Goal: Task Accomplishment & Management: Use online tool/utility

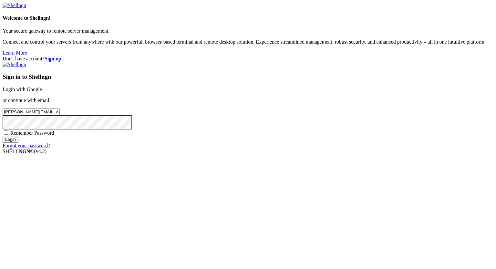
click at [18, 143] on input "Login" at bounding box center [11, 139] width 16 height 7
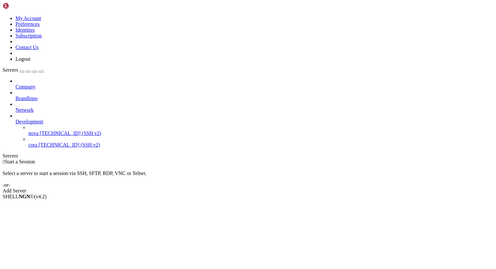
click at [56, 131] on span "[TECHNICAL_ID] (SSH v2)" at bounding box center [70, 133] width 61 height 5
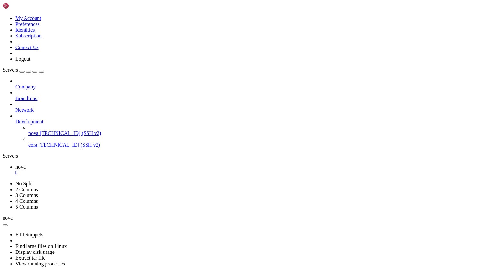
scroll to position [983, 0]
drag, startPoint x: 181, startPoint y: 499, endPoint x: 85, endPoint y: 439, distance: 113.0
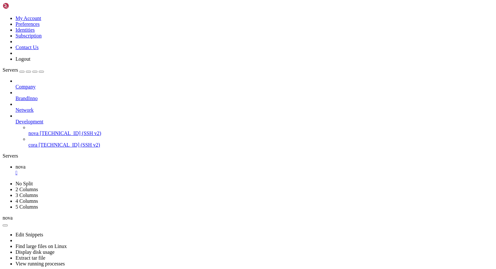
scroll to position [994, 0]
drag, startPoint x: 99, startPoint y: 505, endPoint x: 184, endPoint y: 508, distance: 84.4
drag, startPoint x: 94, startPoint y: 501, endPoint x: 173, endPoint y: 503, distance: 78.5
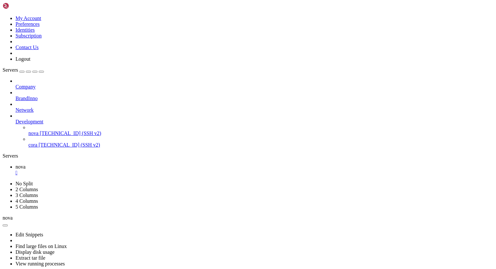
drag, startPoint x: 72, startPoint y: 503, endPoint x: 148, endPoint y: 503, distance: 76.6
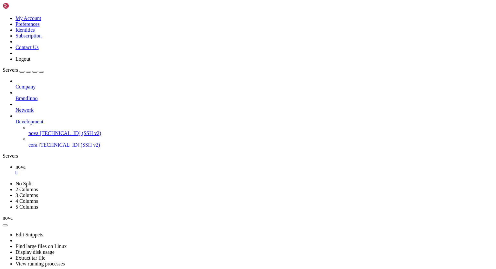
drag, startPoint x: 5, startPoint y: 295, endPoint x: 63, endPoint y: 419, distance: 137.3
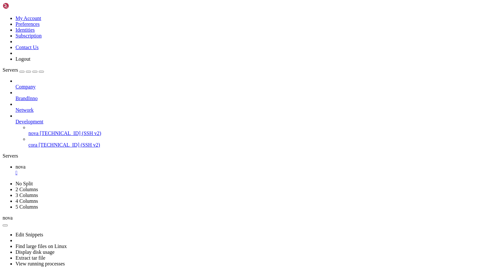
drag, startPoint x: 60, startPoint y: 500, endPoint x: 116, endPoint y: 504, distance: 56.0
drag, startPoint x: 49, startPoint y: 505, endPoint x: 5, endPoint y: 396, distance: 118.0
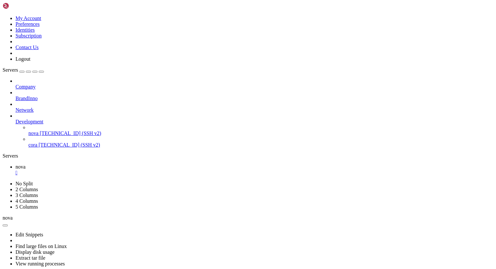
scroll to position [4594, 0]
drag, startPoint x: 6, startPoint y: 348, endPoint x: 35, endPoint y: 362, distance: 31.5
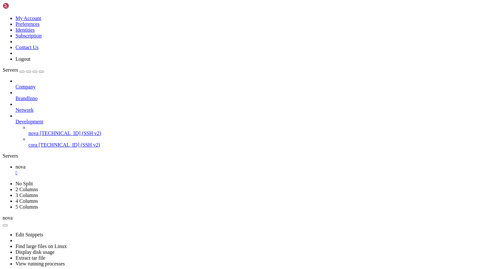
scroll to position [4910, 0]
drag, startPoint x: 87, startPoint y: 503, endPoint x: 185, endPoint y: 499, distance: 98.3
drag, startPoint x: 65, startPoint y: 500, endPoint x: 166, endPoint y: 503, distance: 101.8
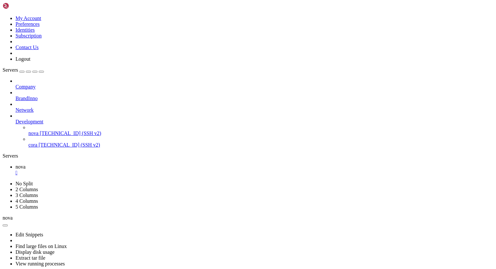
drag, startPoint x: 239, startPoint y: 498, endPoint x: 104, endPoint y: 428, distance: 152.6
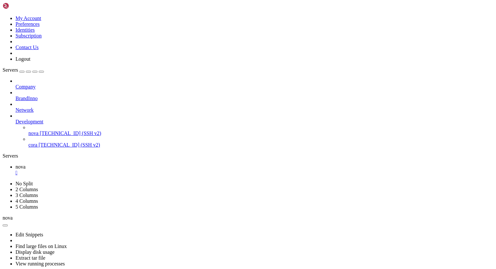
drag, startPoint x: 6, startPoint y: 301, endPoint x: 56, endPoint y: 451, distance: 157.7
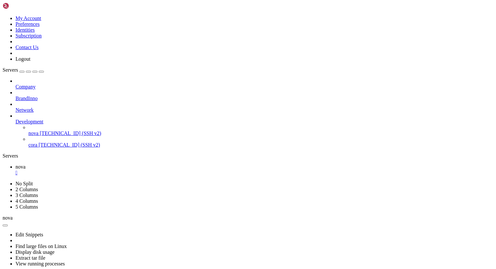
drag, startPoint x: 190, startPoint y: 498, endPoint x: 5, endPoint y: 396, distance: 211.1
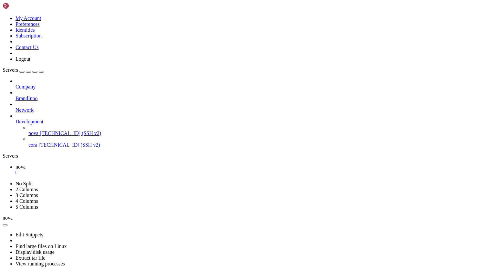
click at [47, 142] on span "[TECHNICAL_ID] (SSH v2)" at bounding box center [69, 144] width 61 height 5
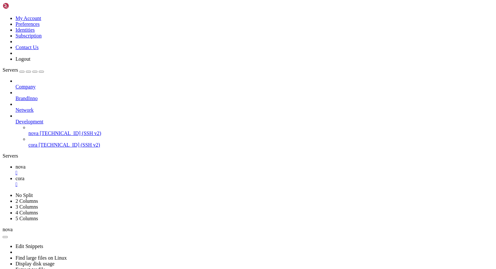
scroll to position [0, 0]
click at [141, 182] on div "" at bounding box center [255, 185] width 478 height 6
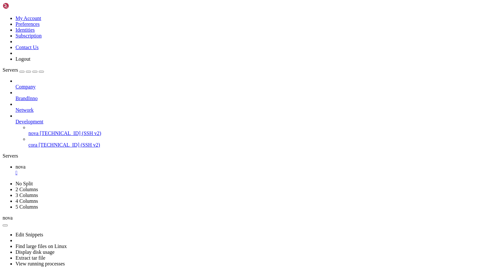
scroll to position [6690, 0]
drag, startPoint x: 5, startPoint y: 437, endPoint x: 47, endPoint y: 447, distance: 42.7
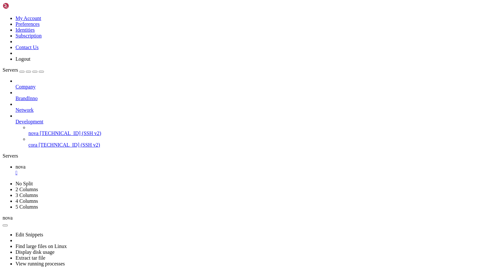
scroll to position [8090, 0]
drag, startPoint x: 93, startPoint y: 498, endPoint x: 8, endPoint y: 402, distance: 128.0
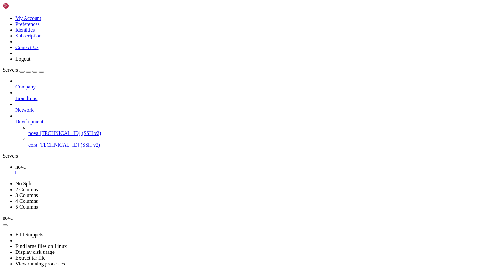
scroll to position [8175, 0]
drag, startPoint x: 150, startPoint y: 498, endPoint x: 58, endPoint y: 439, distance: 109.0
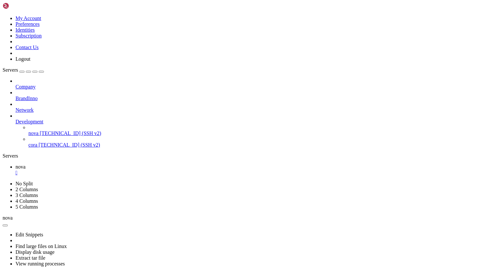
scroll to position [9392, 0]
drag, startPoint x: 196, startPoint y: 499, endPoint x: 69, endPoint y: 420, distance: 149.6
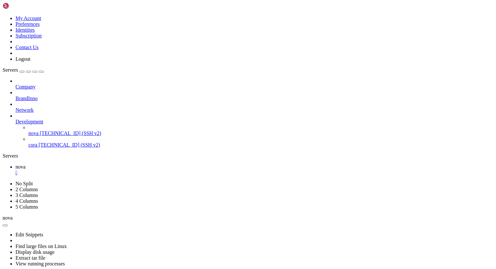
scroll to position [10449, 0]
drag, startPoint x: 66, startPoint y: 504, endPoint x: 292, endPoint y: 503, distance: 226.5
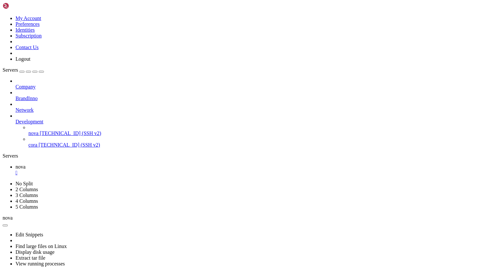
scroll to position [11322, 0]
drag, startPoint x: 5, startPoint y: 388, endPoint x: 39, endPoint y: 397, distance: 34.9
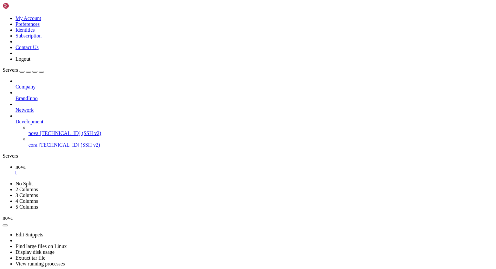
scroll to position [11743, 0]
drag, startPoint x: 191, startPoint y: 499, endPoint x: 6, endPoint y: 330, distance: 250.7
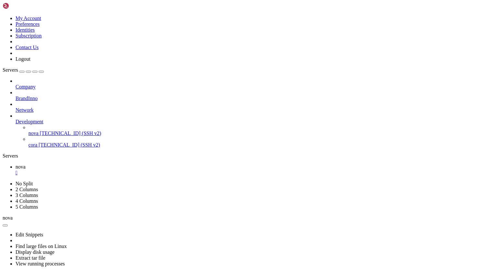
drag, startPoint x: 5, startPoint y: 415, endPoint x: 123, endPoint y: 416, distance: 117.6
drag, startPoint x: 46, startPoint y: 504, endPoint x: 8, endPoint y: 417, distance: 94.4
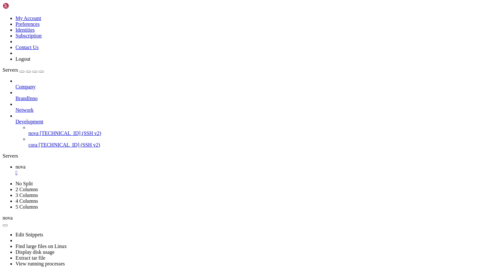
scroll to position [13169, 0]
drag, startPoint x: 49, startPoint y: 501, endPoint x: 2, endPoint y: 484, distance: 49.8
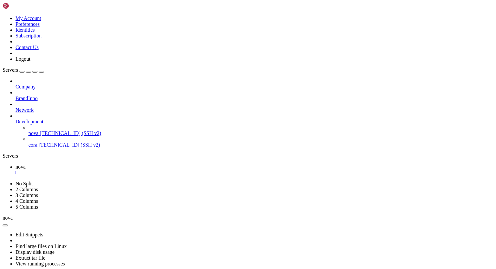
click at [55, 131] on span "[TECHNICAL_ID] (SSH v2)" at bounding box center [70, 133] width 61 height 5
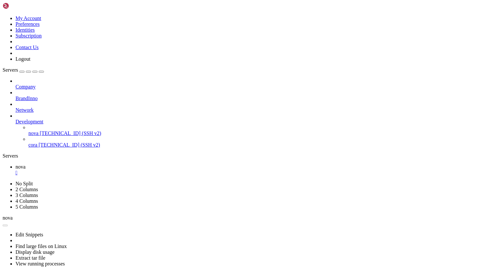
click at [109, 170] on div "" at bounding box center [255, 173] width 478 height 6
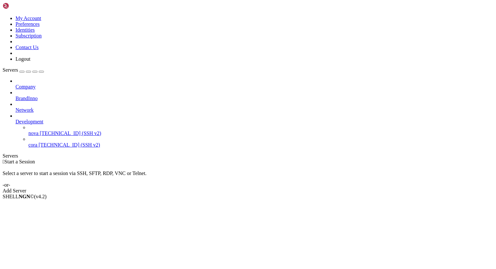
click at [38, 131] on span "nova" at bounding box center [33, 133] width 10 height 5
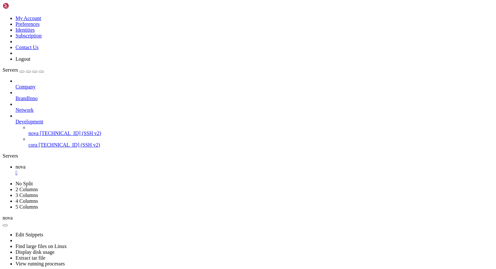
scroll to position [983, 0]
drag, startPoint x: 152, startPoint y: 499, endPoint x: 56, endPoint y: 440, distance: 112.2
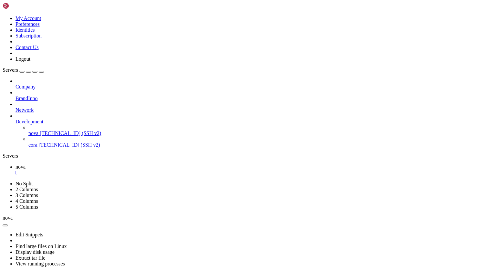
scroll to position [1455, 0]
drag, startPoint x: 214, startPoint y: 421, endPoint x: 136, endPoint y: 405, distance: 79.8
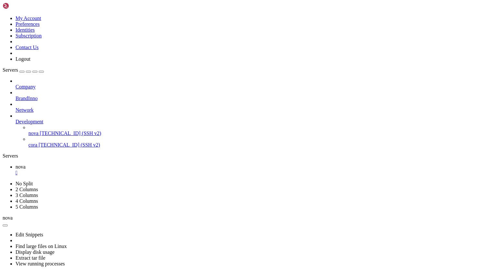
scroll to position [1139, 0]
drag, startPoint x: 152, startPoint y: 498, endPoint x: 27, endPoint y: 409, distance: 153.1
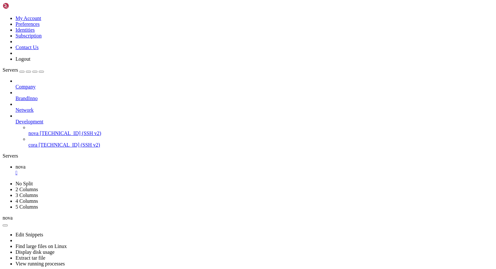
scroll to position [1919, 0]
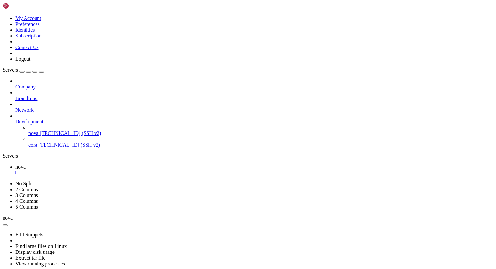
drag, startPoint x: 191, startPoint y: 499, endPoint x: 5, endPoint y: 390, distance: 216.0
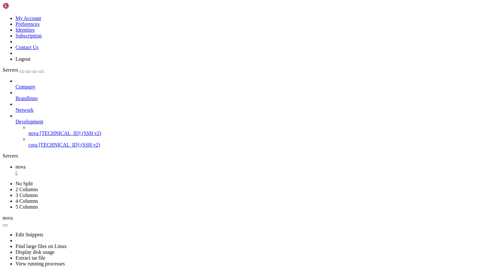
scroll to position [3092, 0]
drag, startPoint x: 90, startPoint y: 500, endPoint x: 198, endPoint y: 500, distance: 107.6
drag, startPoint x: 54, startPoint y: 503, endPoint x: 5, endPoint y: 390, distance: 123.6
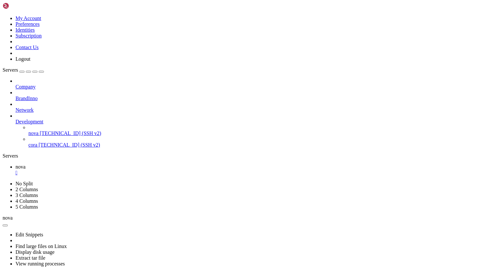
drag, startPoint x: 152, startPoint y: 498, endPoint x: 61, endPoint y: 390, distance: 140.5
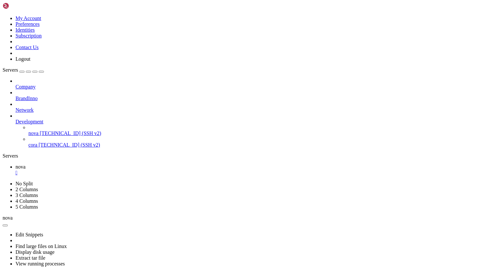
drag, startPoint x: 146, startPoint y: 507, endPoint x: 106, endPoint y: 498, distance: 40.6
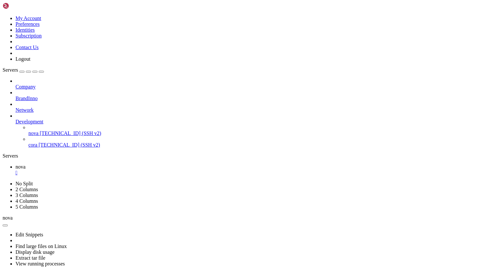
drag, startPoint x: 152, startPoint y: 497, endPoint x: 39, endPoint y: 410, distance: 142.6
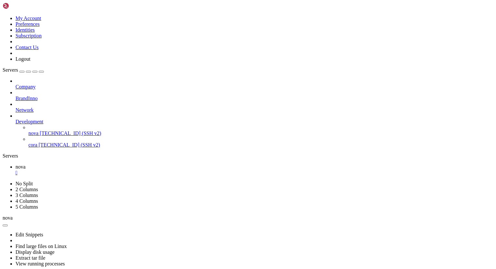
drag, startPoint x: 57, startPoint y: 503, endPoint x: 17, endPoint y: 417, distance: 94.5
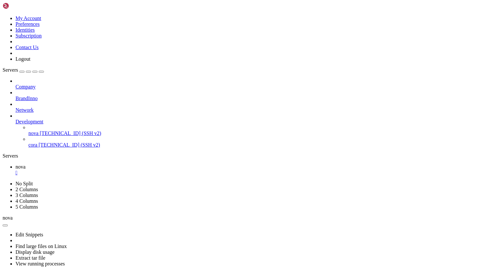
drag, startPoint x: 192, startPoint y: 499, endPoint x: 45, endPoint y: 409, distance: 172.7
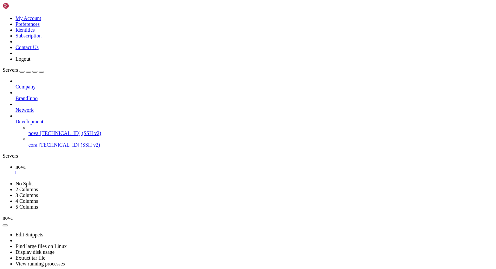
drag, startPoint x: 191, startPoint y: 496, endPoint x: 5, endPoint y: 384, distance: 216.6
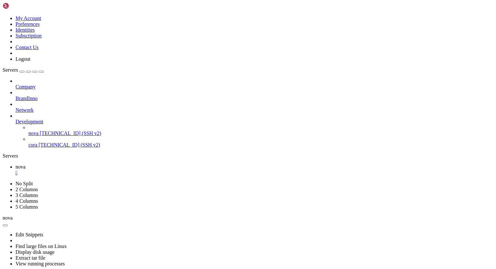
drag, startPoint x: 165, startPoint y: 497, endPoint x: 26, endPoint y: 397, distance: 170.8
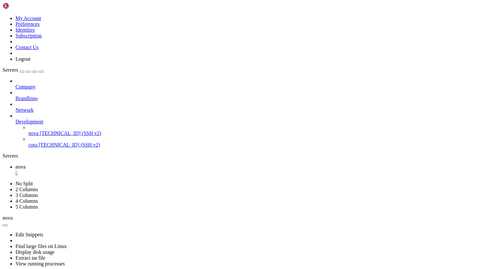
click at [109, 170] on div "" at bounding box center [255, 173] width 478 height 6
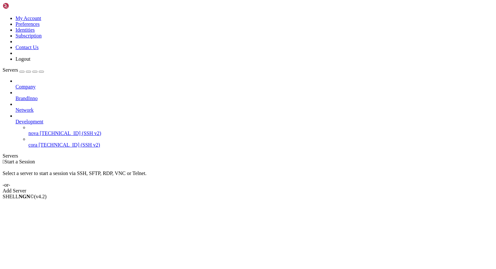
click at [50, 131] on span "[TECHNICAL_ID] (SSH v2)" at bounding box center [70, 133] width 61 height 5
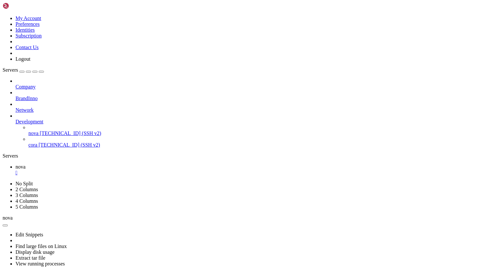
scroll to position [214, 0]
drag, startPoint x: 163, startPoint y: 499, endPoint x: 41, endPoint y: 374, distance: 174.5
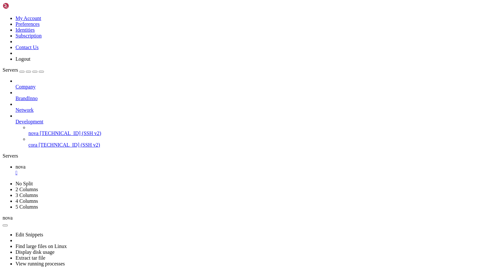
scroll to position [890, 0]
drag, startPoint x: 203, startPoint y: 499, endPoint x: 76, endPoint y: 427, distance: 145.7
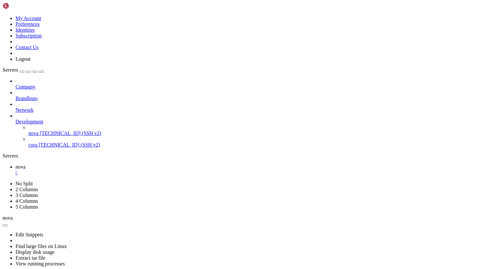
scroll to position [1192, 0]
drag, startPoint x: 48, startPoint y: 503, endPoint x: 25, endPoint y: 452, distance: 56.7
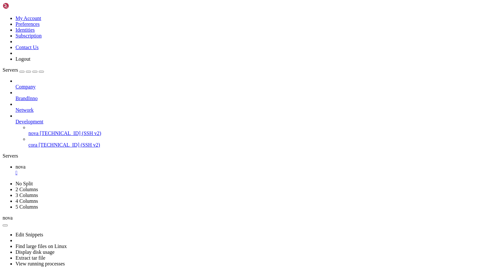
scroll to position [2120, 0]
drag, startPoint x: 190, startPoint y: 498, endPoint x: 41, endPoint y: 421, distance: 167.6
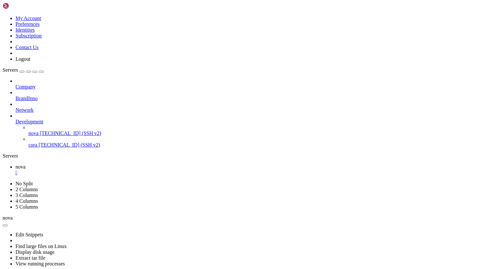
scroll to position [3021, 0]
drag, startPoint x: 87, startPoint y: 498, endPoint x: 43, endPoint y: 422, distance: 88.3
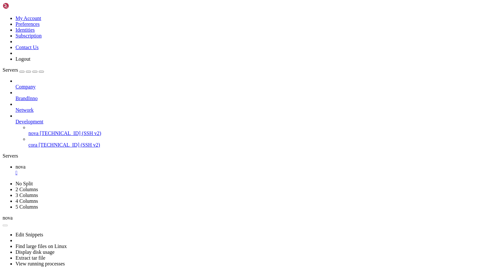
scroll to position [25061, 0]
drag, startPoint x: 55, startPoint y: 503, endPoint x: 19, endPoint y: 395, distance: 113.2
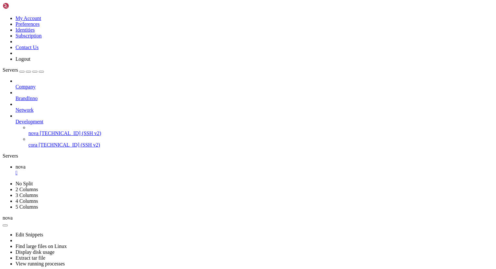
scroll to position [25109, 0]
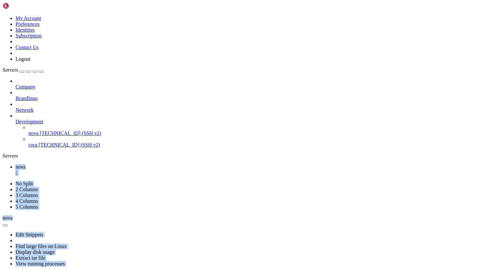
drag, startPoint x: 96, startPoint y: 534, endPoint x: 4, endPoint y: 463, distance: 116.5
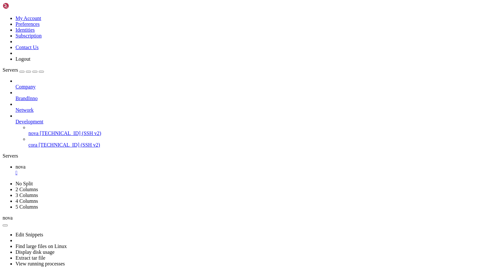
drag, startPoint x: 61, startPoint y: 499, endPoint x: 131, endPoint y: 502, distance: 70.2
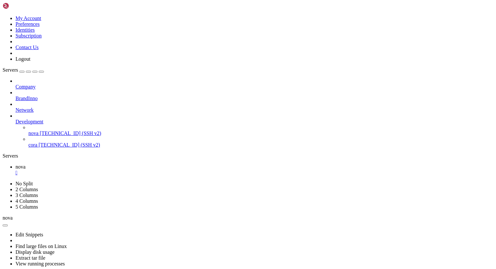
drag, startPoint x: 8, startPoint y: 492, endPoint x: 8, endPoint y: 478, distance: 14.2
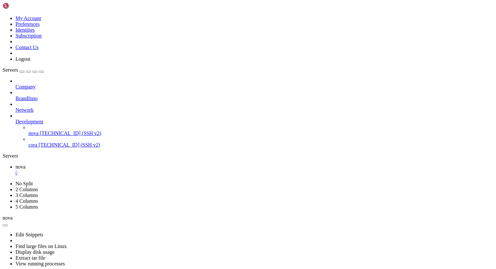
drag, startPoint x: 191, startPoint y: 498, endPoint x: 96, endPoint y: 453, distance: 105.7
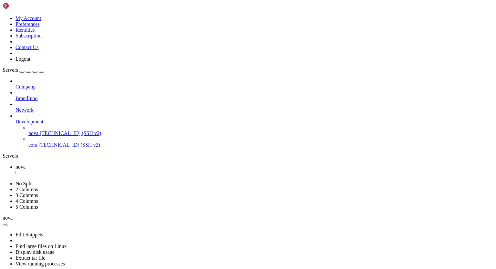
drag, startPoint x: 25, startPoint y: 503, endPoint x: -6, endPoint y: 475, distance: 42.1
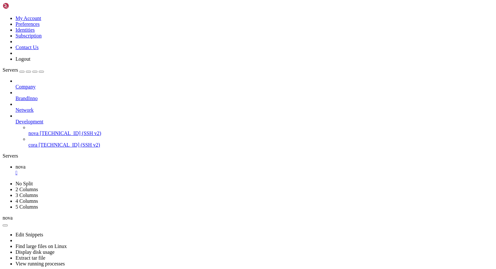
drag, startPoint x: 45, startPoint y: 505, endPoint x: 23, endPoint y: 440, distance: 68.7
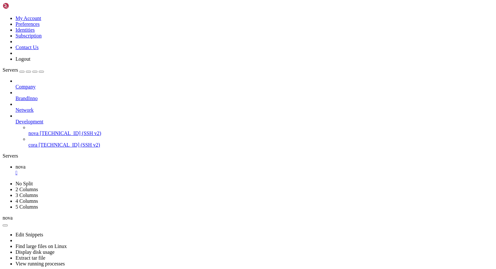
drag, startPoint x: 265, startPoint y: 499, endPoint x: 101, endPoint y: 406, distance: 188.0
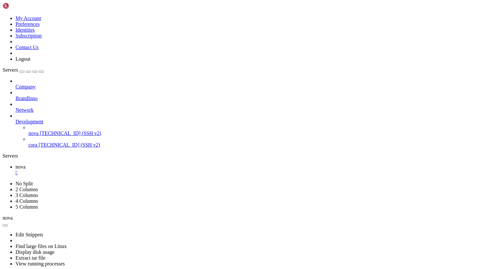
scroll to position [29263, 0]
drag, startPoint x: 41, startPoint y: 504, endPoint x: 6, endPoint y: 383, distance: 125.1
click at [42, 142] on span "[TECHNICAL_ID] (SSH v2)" at bounding box center [69, 144] width 61 height 5
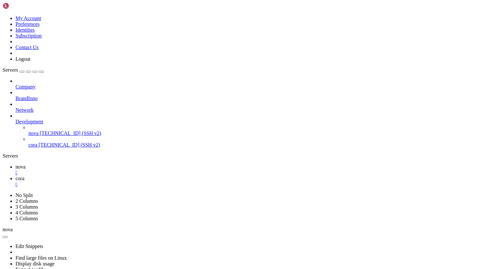
scroll to position [0, 0]
click at [139, 182] on div "" at bounding box center [255, 185] width 478 height 6
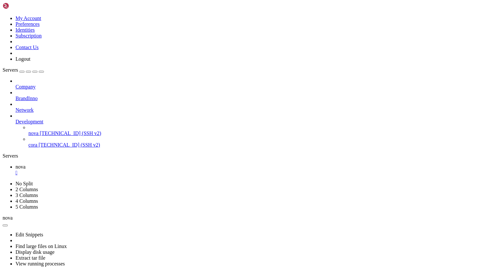
scroll to position [36054, 0]
click at [42, 142] on span "[TECHNICAL_ID] (SSH v2)" at bounding box center [69, 144] width 61 height 5
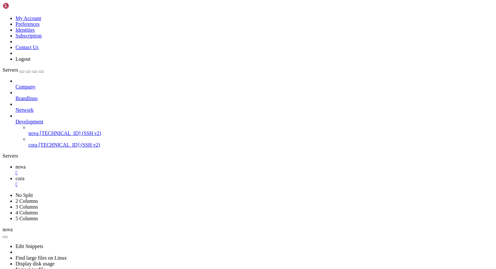
scroll to position [0, 0]
click at [26, 164] on span "nova" at bounding box center [21, 166] width 10 height 5
click at [16, 176] on icon at bounding box center [16, 178] width 0 height 5
click at [138, 182] on div "" at bounding box center [255, 185] width 478 height 6
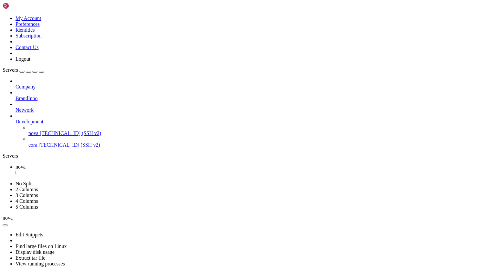
scroll to position [37315, 0]
